Goal: Information Seeking & Learning: Learn about a topic

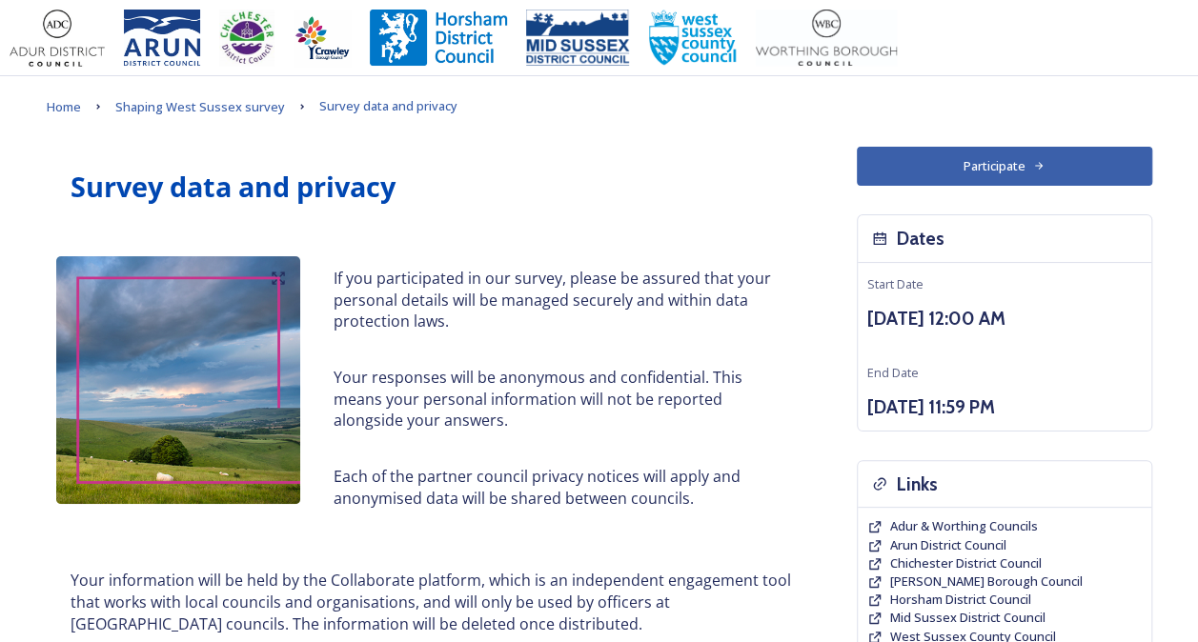
click at [902, 156] on button "Participate" at bounding box center [1004, 166] width 295 height 39
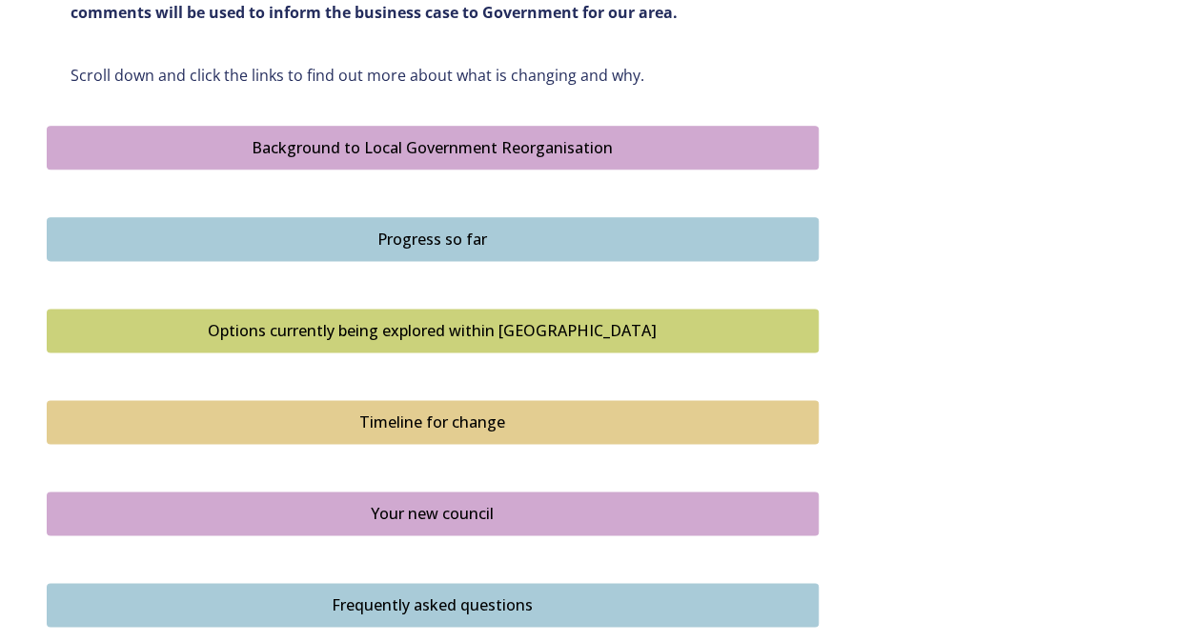
scroll to position [1076, 0]
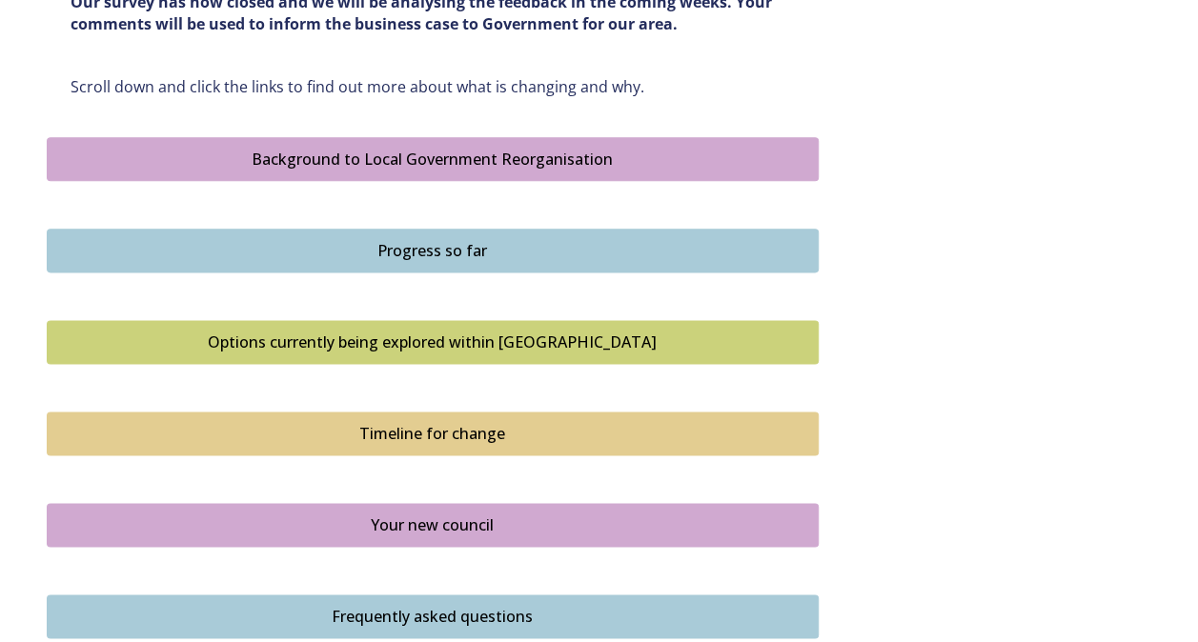
click at [417, 149] on div "Background to Local Government Reorganisation" at bounding box center [432, 159] width 751 height 23
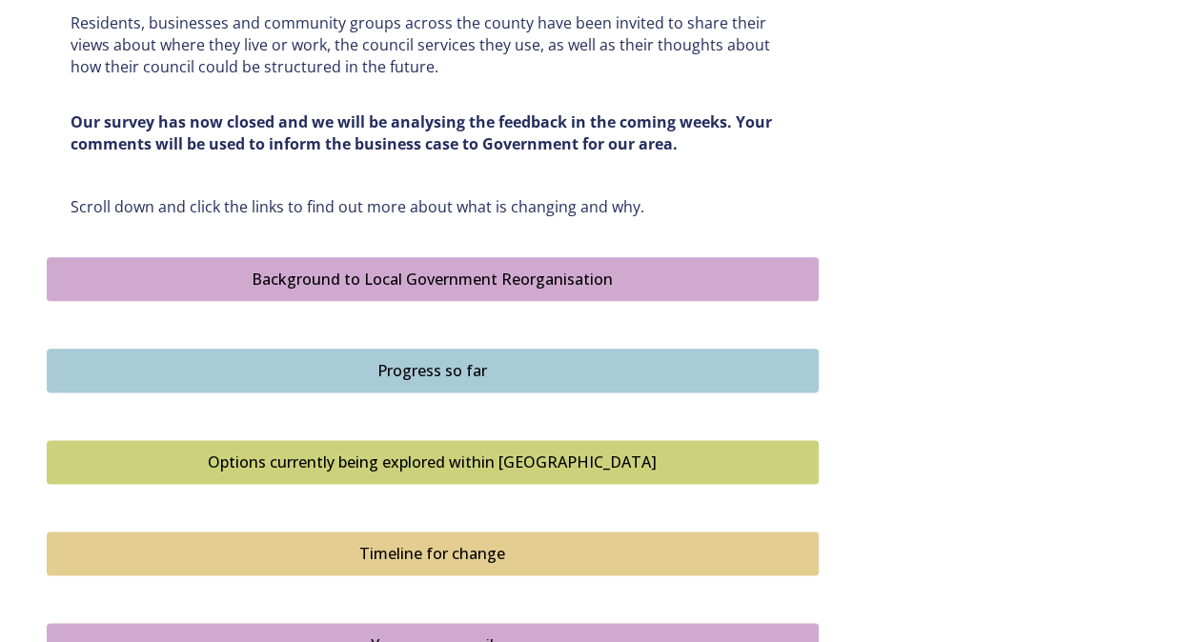
scroll to position [957, 0]
click at [364, 451] on div "Options currently being explored within West Sussex" at bounding box center [432, 461] width 751 height 23
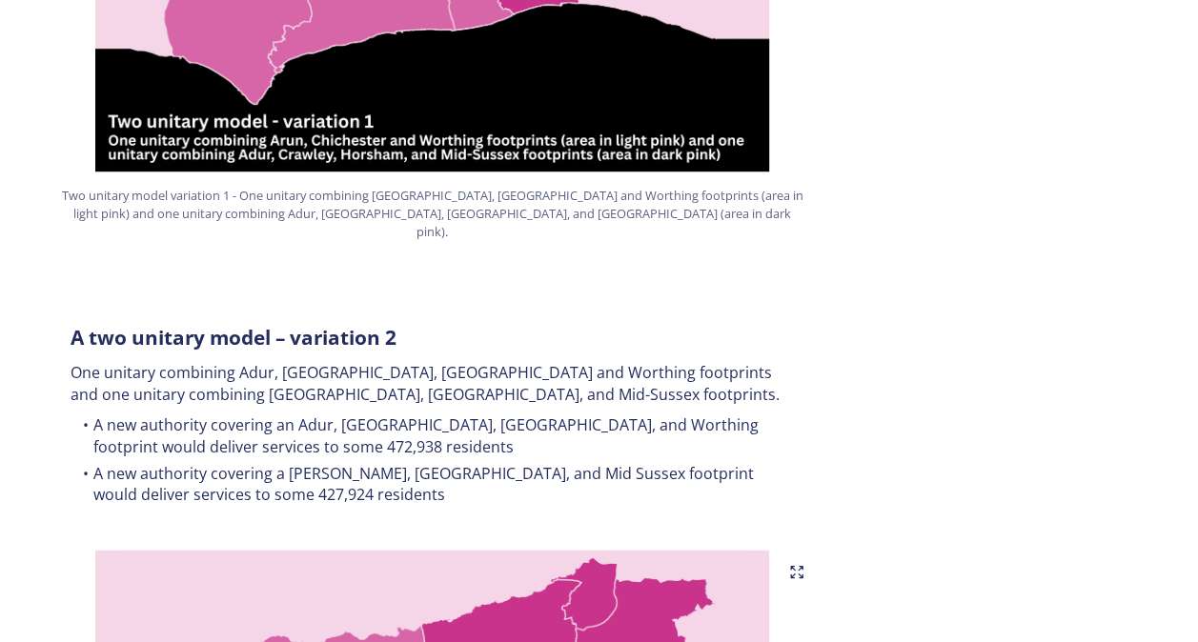
scroll to position [1619, 0]
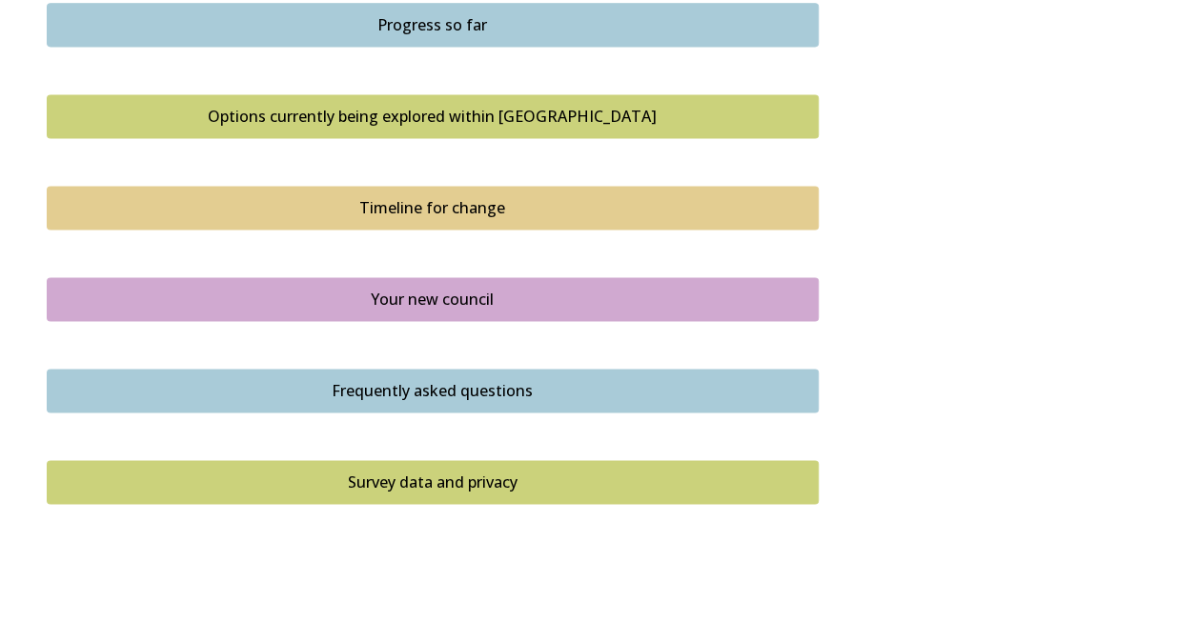
scroll to position [1304, 0]
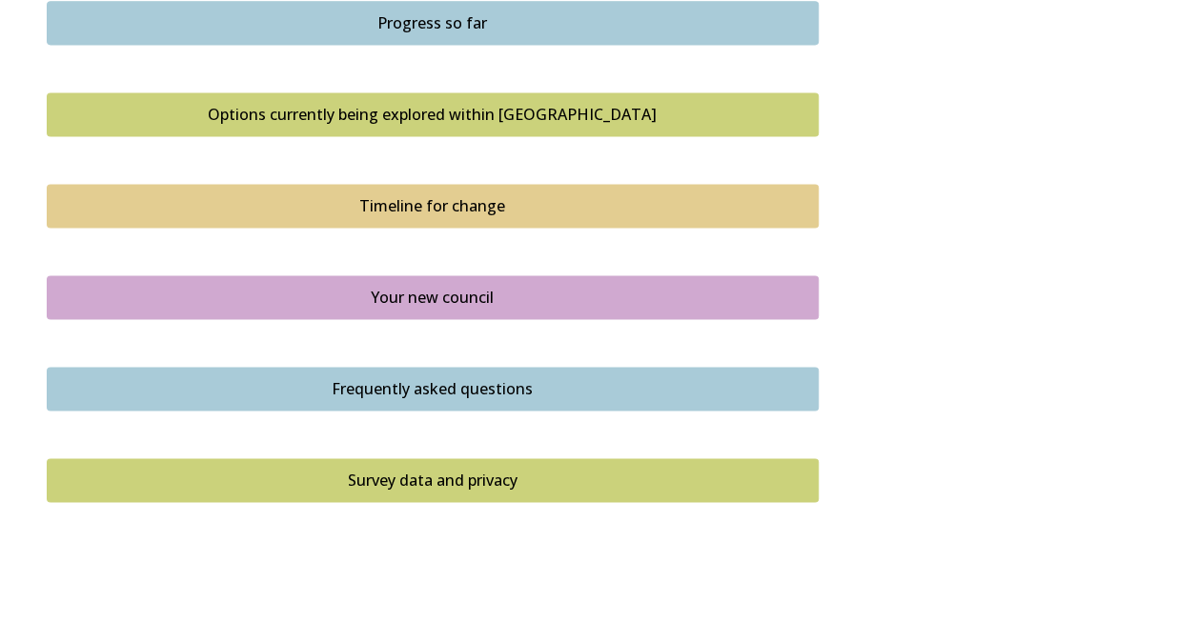
click at [398, 280] on button "Your new council" at bounding box center [433, 297] width 772 height 44
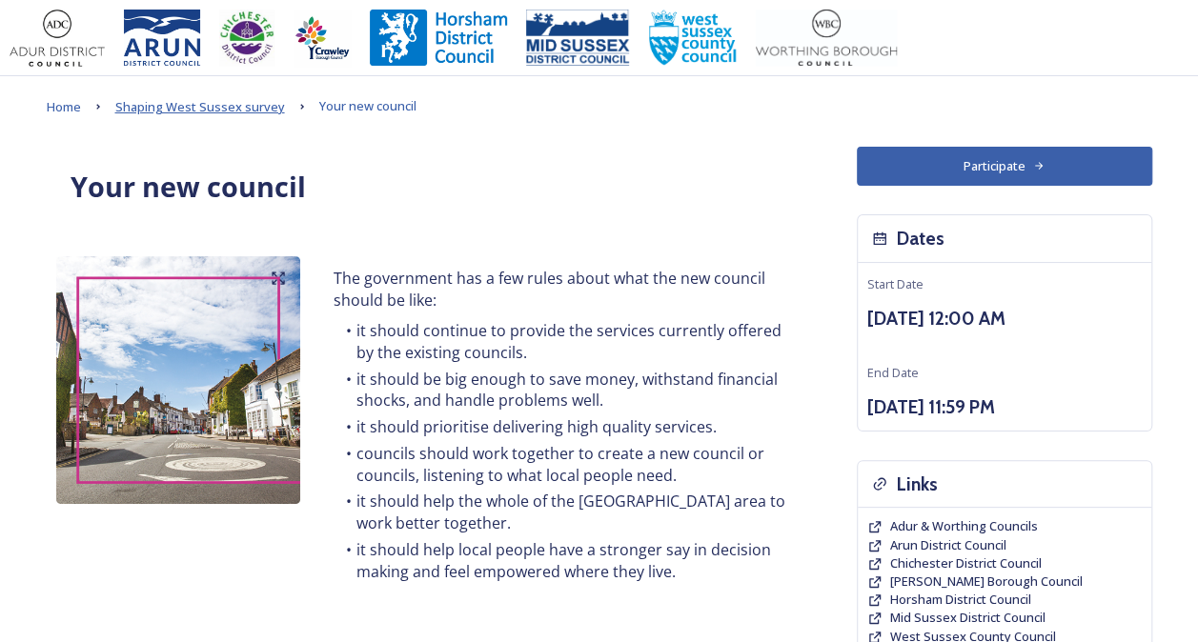
click at [151, 110] on span "Shaping West Sussex survey" at bounding box center [200, 106] width 170 height 17
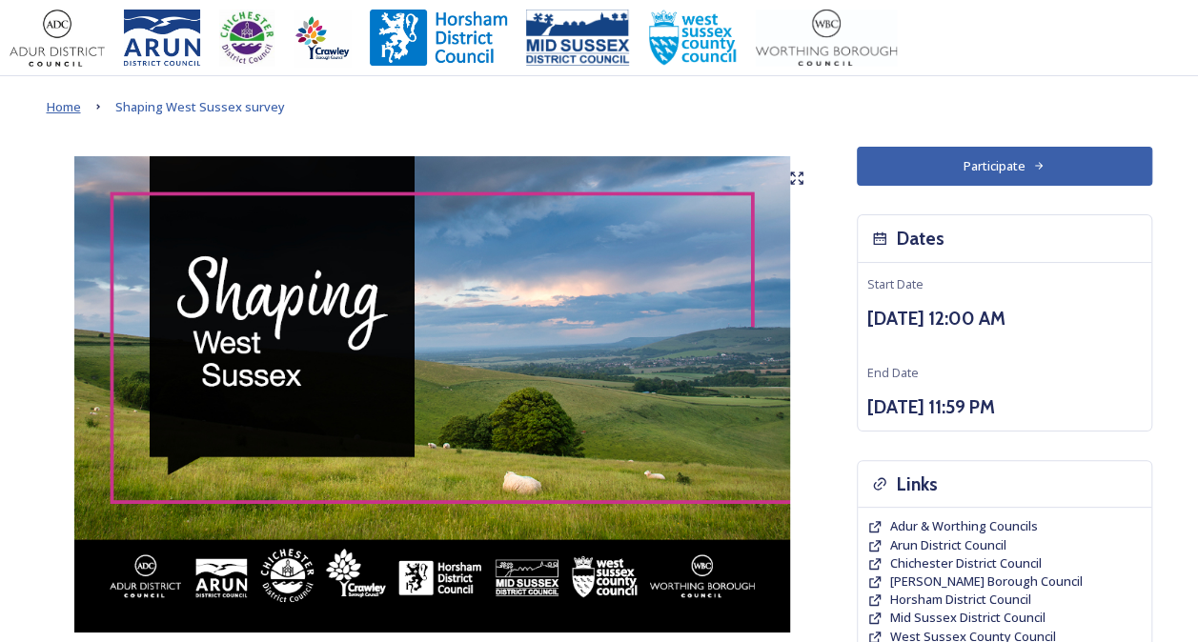
click at [65, 106] on span "Home" at bounding box center [64, 106] width 34 height 17
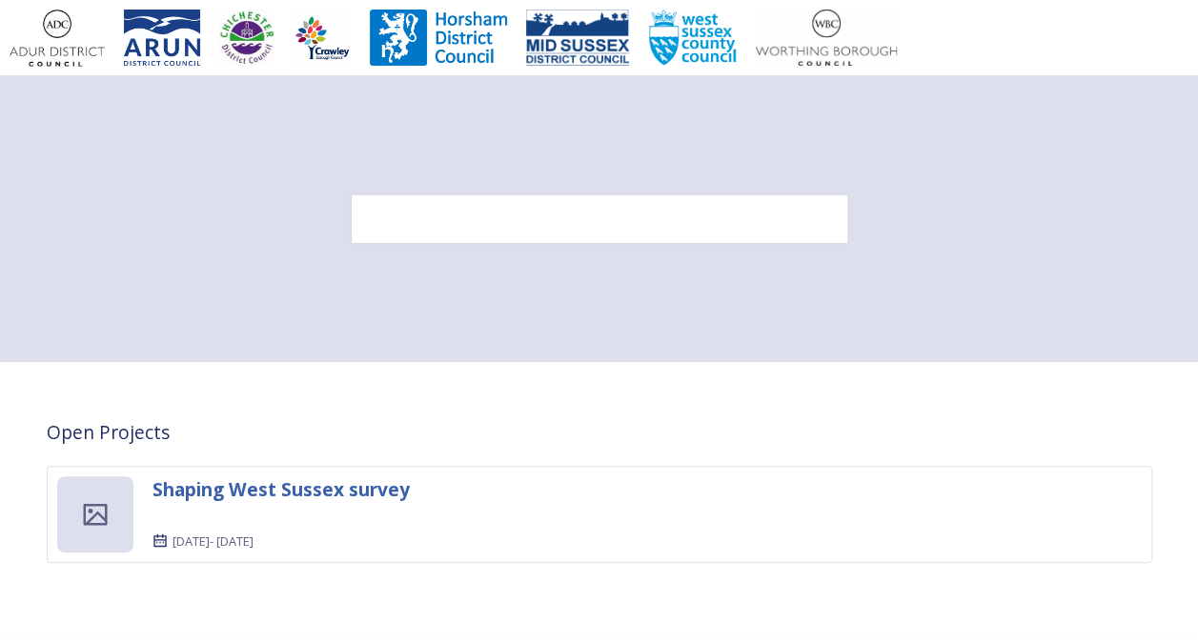
scroll to position [92, 0]
